Goal: Share content: Share content

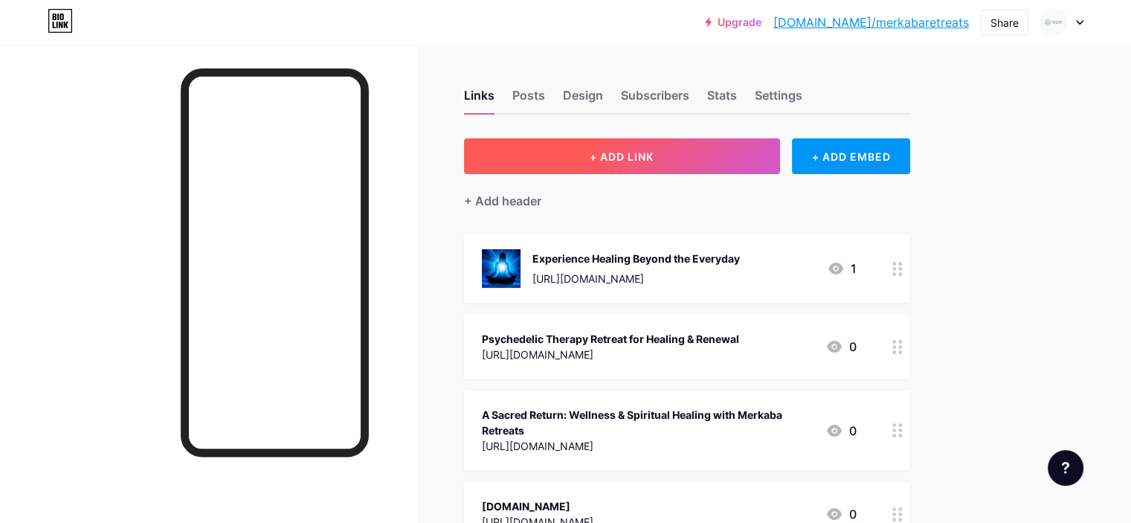
click at [648, 142] on button "+ ADD LINK" at bounding box center [622, 156] width 316 height 36
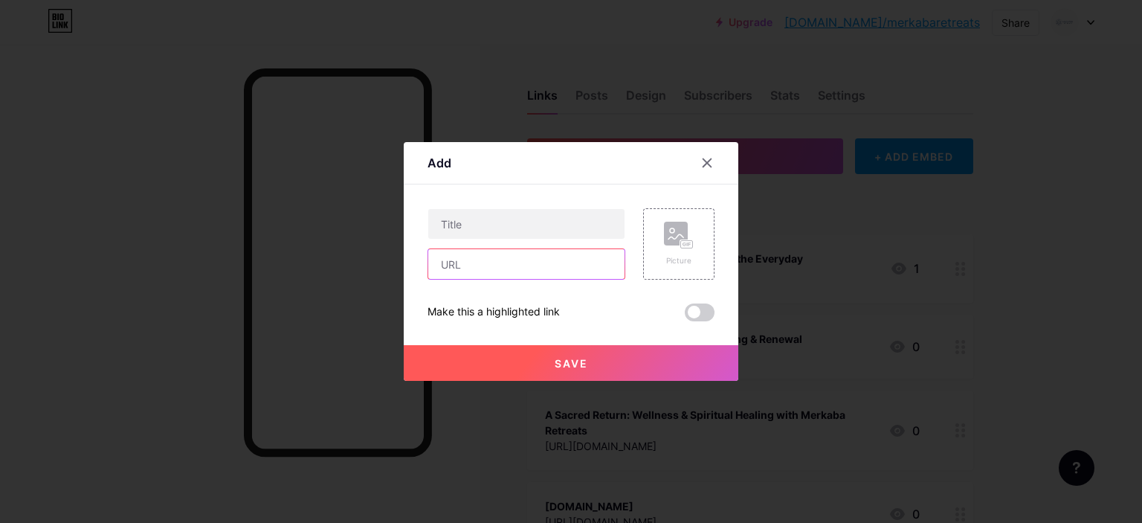
click at [479, 268] on input "text" at bounding box center [526, 264] width 196 height 30
paste input "[URL][DOMAIN_NAME]"
type input "[URL][DOMAIN_NAME]"
click at [500, 228] on input "text" at bounding box center [526, 224] width 196 height 30
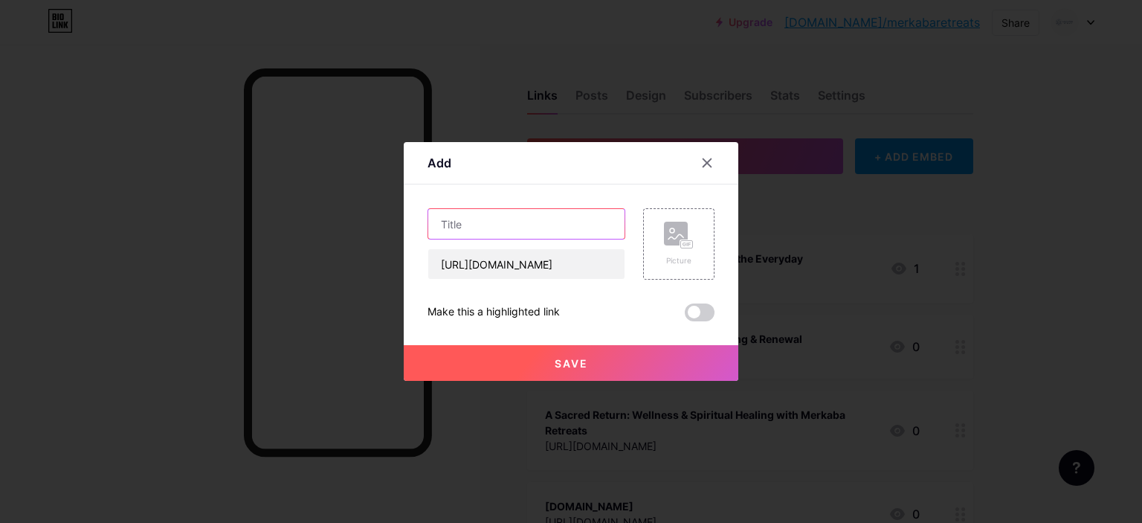
scroll to position [0, 0]
paste input "Bufo (5-MeO-DMT): Sacred Earth Medicine, Ceremony & Transformation"
type input "Bufo (5-MeO-DMT): Sacred Earth Medicine, Ceremony & Transformation"
click at [500, 357] on button "Save" at bounding box center [571, 363] width 335 height 36
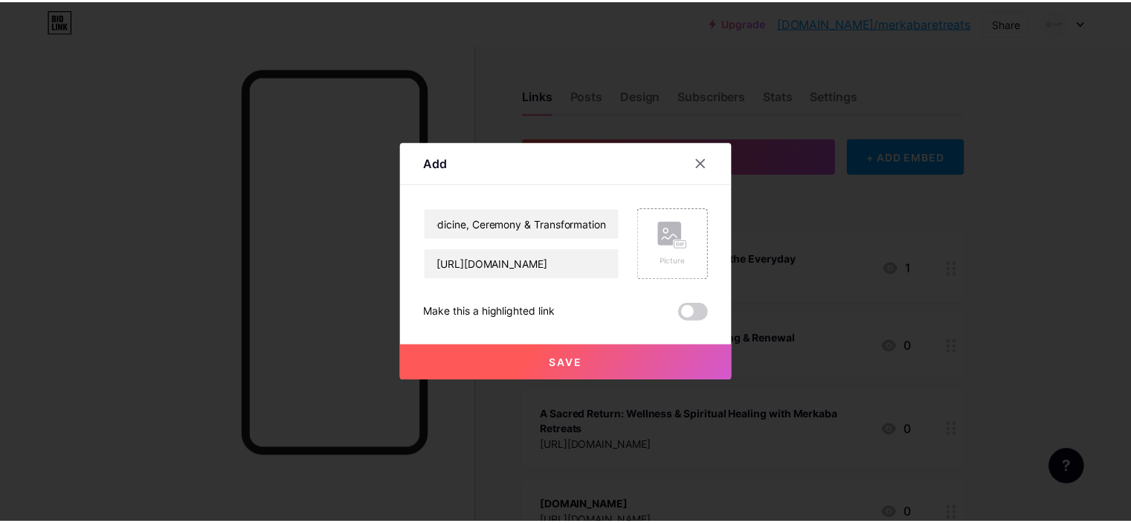
scroll to position [0, 0]
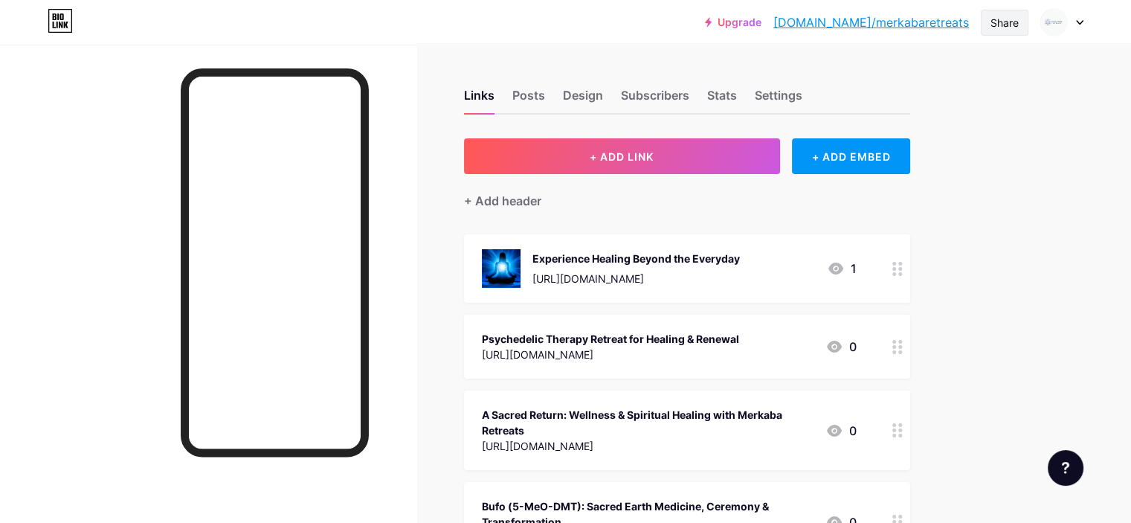
click at [1007, 20] on div "Share" at bounding box center [1004, 23] width 28 height 16
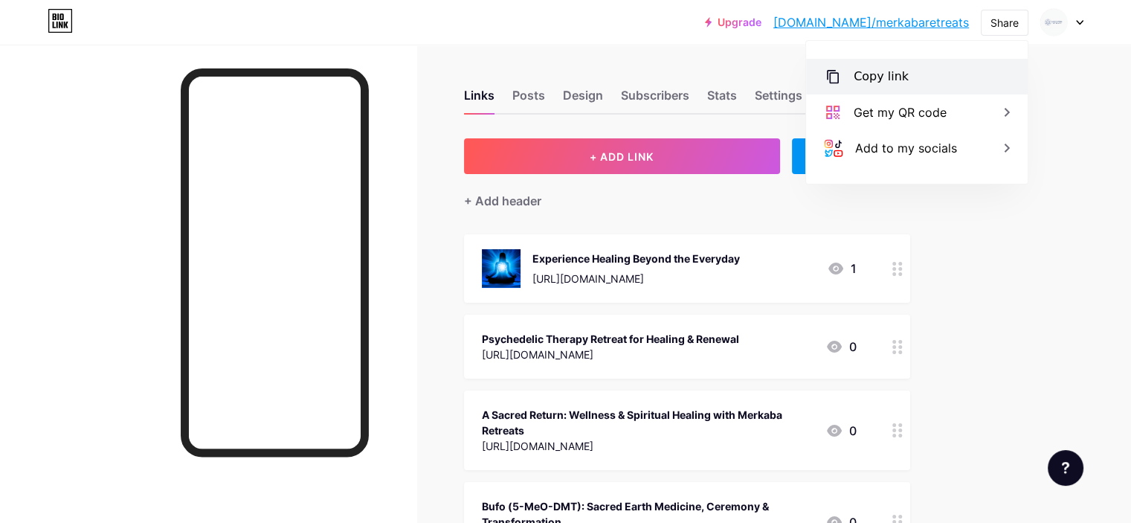
click at [864, 74] on div "Copy link" at bounding box center [880, 77] width 55 height 18
